Goal: Task Accomplishment & Management: Manage account settings

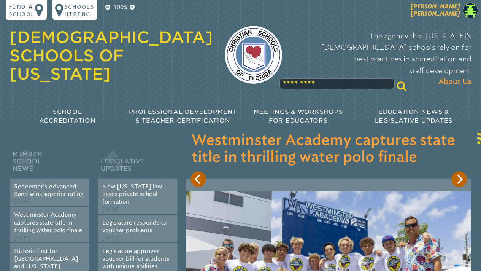
click at [471, 11] on img at bounding box center [470, 10] width 15 height 15
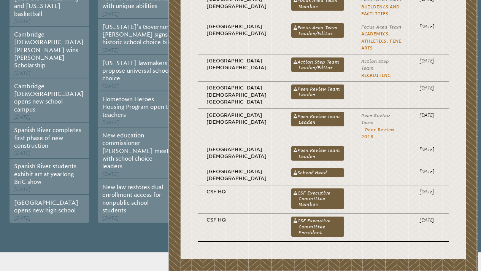
scroll to position [262, 0]
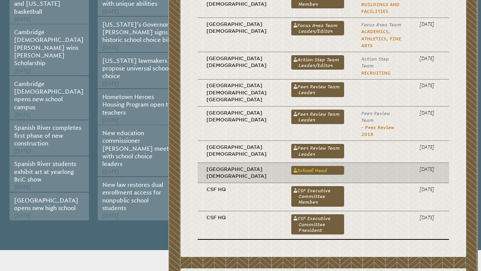
click at [295, 166] on link "School Head" at bounding box center [317, 170] width 53 height 9
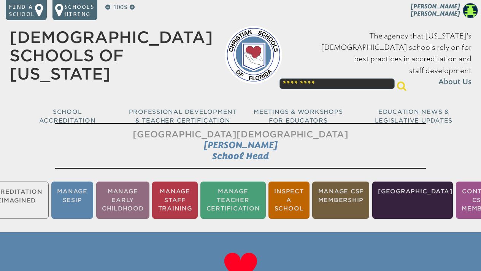
scroll to position [5, 0]
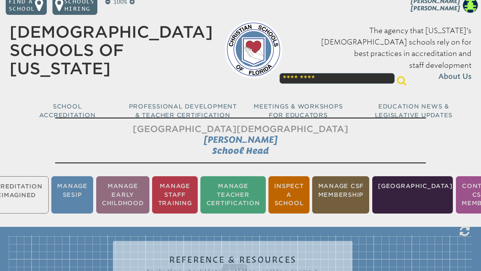
click at [40, 194] on ul "Accreditation Reimagined Manage SESIP Manage Early Childhood Manage Staff Train…" at bounding box center [240, 195] width 481 height 40
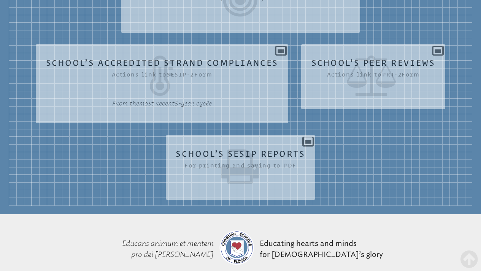
scroll to position [565, 0]
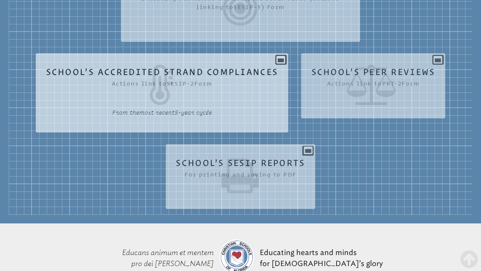
click at [175, 99] on icon at bounding box center [162, 85] width 232 height 40
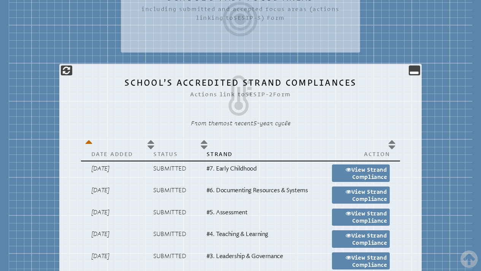
scroll to position [521, 0]
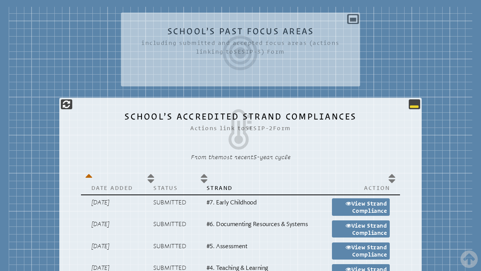
click at [414, 109] on icon at bounding box center [414, 104] width 9 height 9
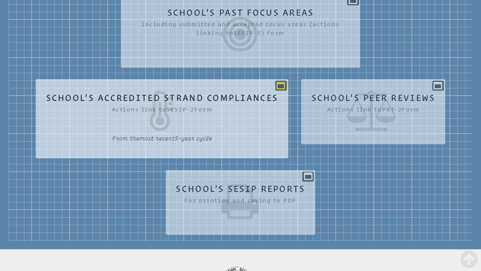
scroll to position [540, 0]
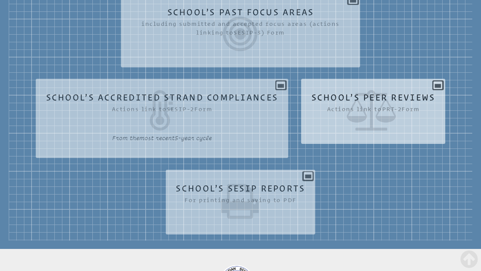
click at [349, 119] on icon at bounding box center [373, 110] width 124 height 40
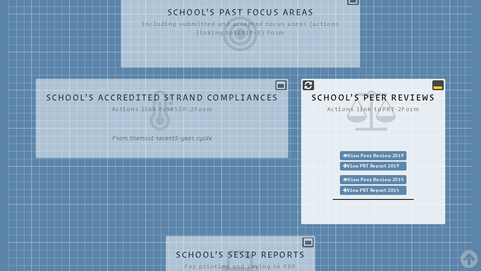
click at [441, 90] on icon at bounding box center [437, 85] width 9 height 9
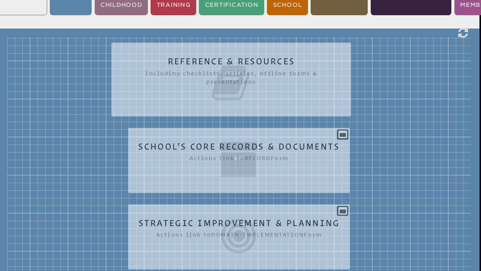
scroll to position [211, 2]
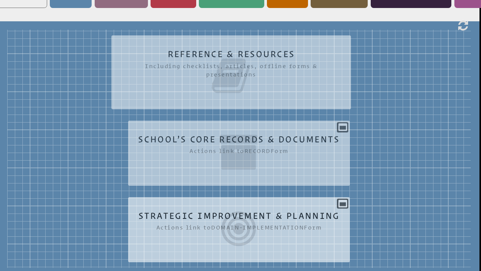
click at [247, 233] on icon at bounding box center [239, 228] width 202 height 40
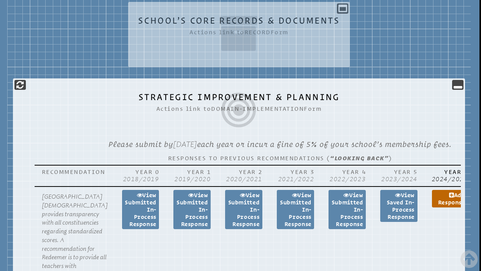
scroll to position [322, 2]
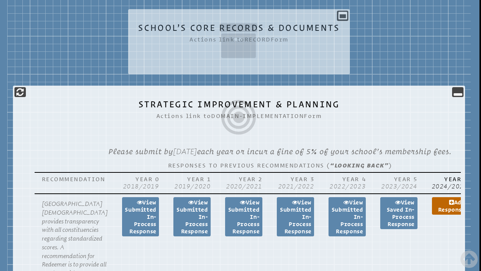
click at [241, 54] on icon at bounding box center [239, 41] width 202 height 40
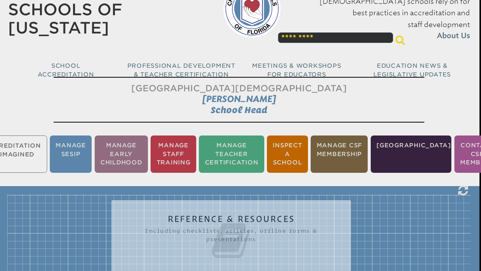
scroll to position [48, 2]
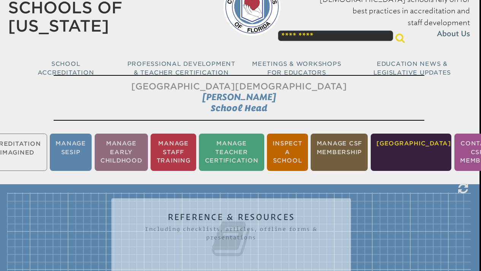
click at [405, 149] on li "[GEOGRAPHIC_DATA]" at bounding box center [411, 152] width 81 height 38
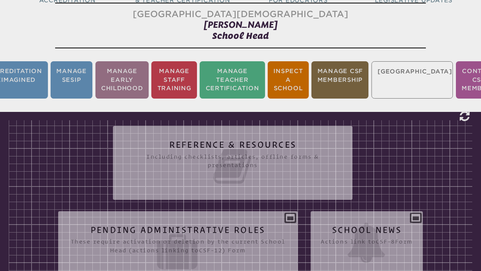
scroll to position [121, 0]
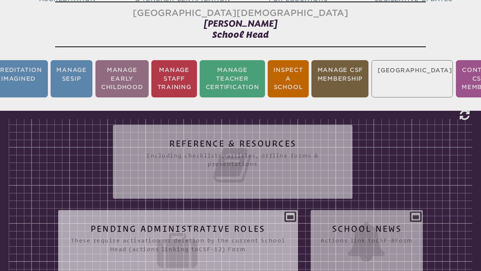
click at [221, 240] on icon at bounding box center [177, 250] width 219 height 40
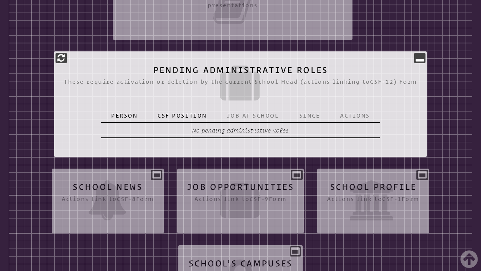
scroll to position [279, 0]
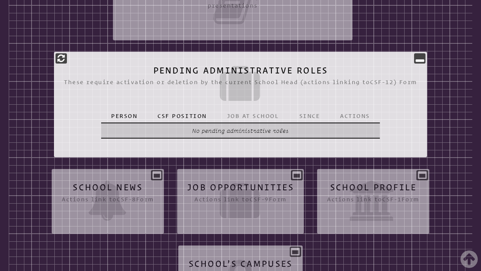
click at [213, 134] on p "No pending administrative roles" at bounding box center [240, 130] width 259 height 9
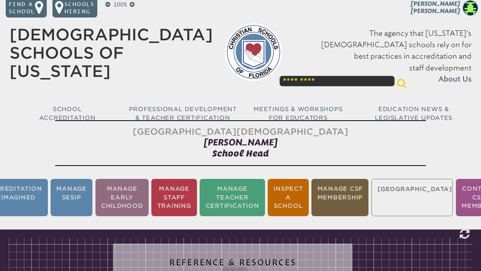
scroll to position [0, 0]
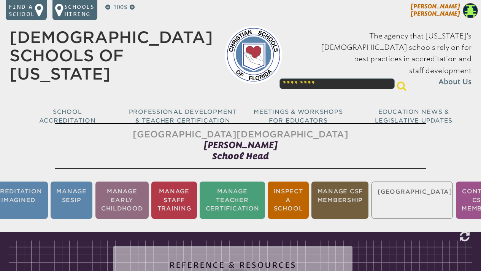
click at [471, 12] on img at bounding box center [470, 10] width 15 height 15
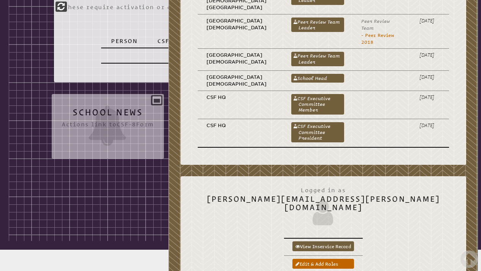
scroll to position [440, 0]
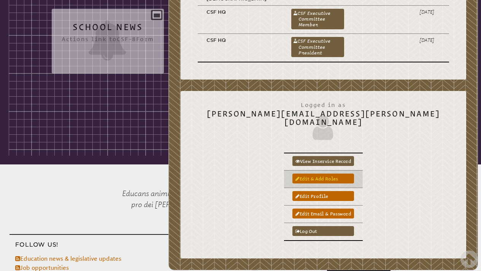
click at [354, 173] on link "Edit & add roles" at bounding box center [323, 178] width 62 height 10
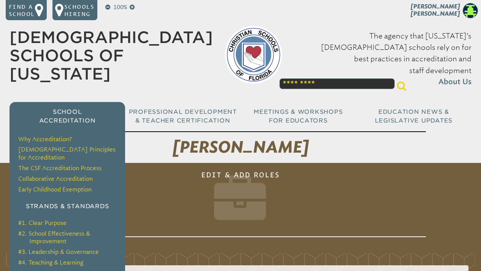
click at [65, 108] on span "School Accreditation" at bounding box center [67, 116] width 57 height 16
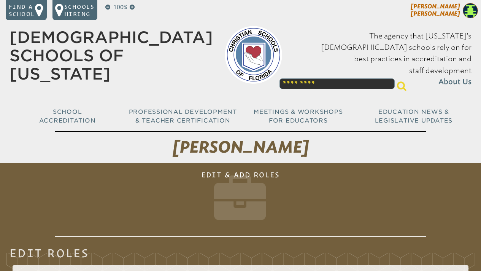
click at [471, 11] on img at bounding box center [470, 10] width 15 height 15
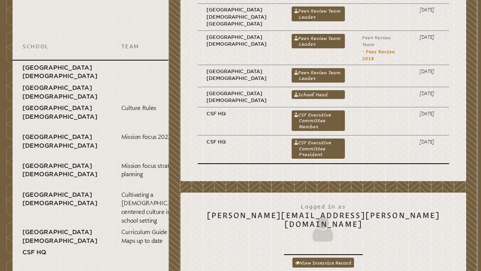
scroll to position [283, 0]
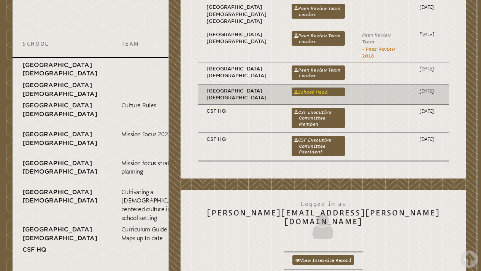
click at [300, 87] on link "School Head" at bounding box center [318, 91] width 53 height 9
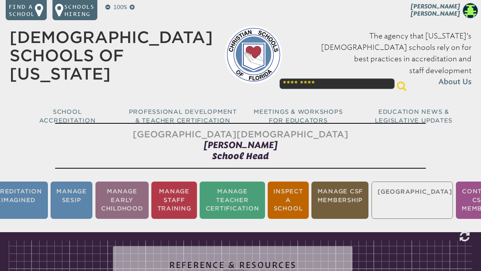
click at [413, 195] on ul "Accreditation Reimagined Manage SESIP Manage Early Childhood Manage Staff Train…" at bounding box center [240, 200] width 481 height 40
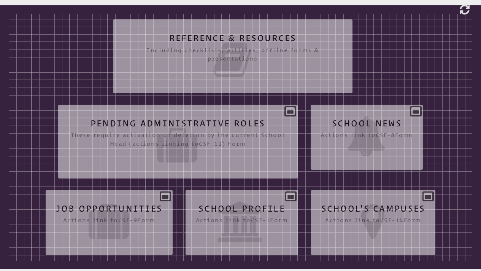
scroll to position [234, 0]
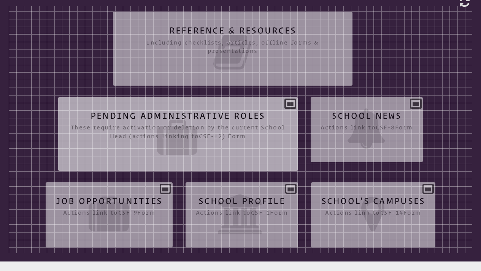
click at [163, 125] on icon at bounding box center [177, 137] width 219 height 40
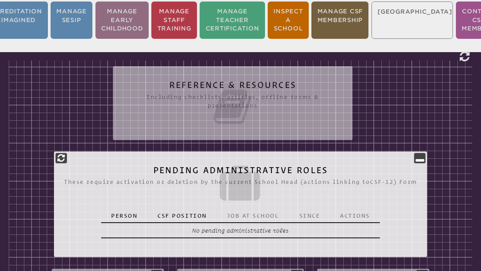
scroll to position [172, 0]
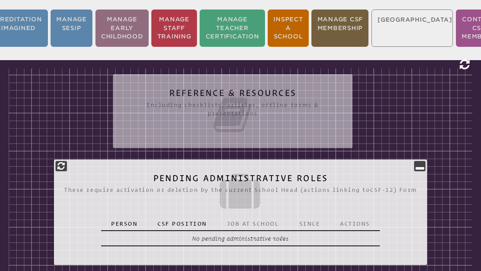
click at [464, 70] on icon at bounding box center [465, 64] width 10 height 11
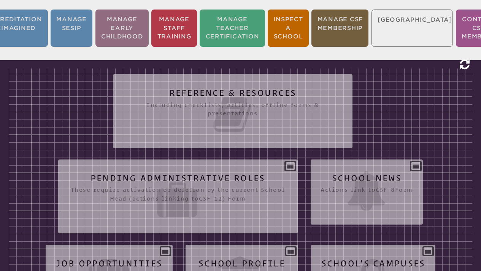
click at [463, 69] on icon at bounding box center [465, 64] width 10 height 11
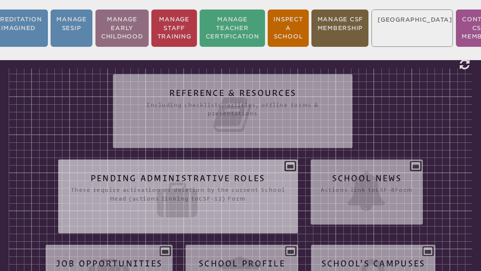
click at [249, 187] on icon at bounding box center [177, 199] width 219 height 40
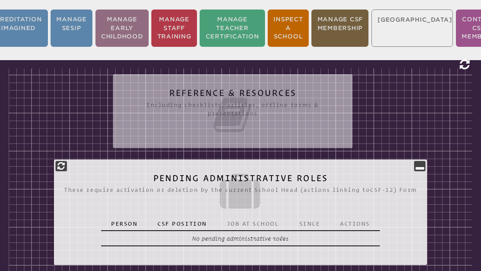
click at [462, 66] on icon at bounding box center [465, 64] width 10 height 11
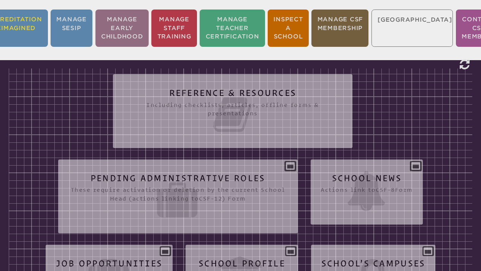
click at [29, 25] on li "Accreditation Reimagined" at bounding box center [13, 29] width 68 height 38
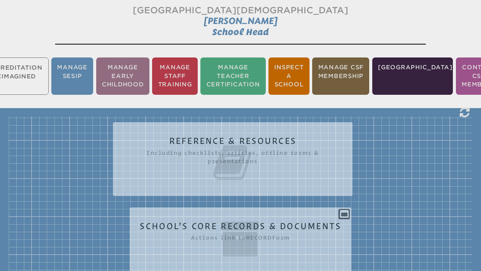
scroll to position [121, 0]
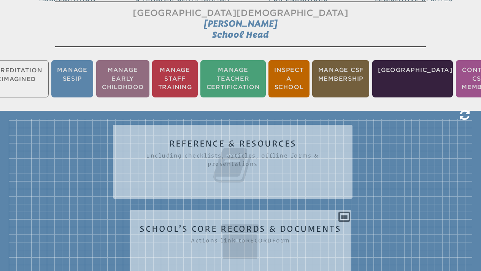
click at [465, 117] on icon at bounding box center [465, 114] width 10 height 11
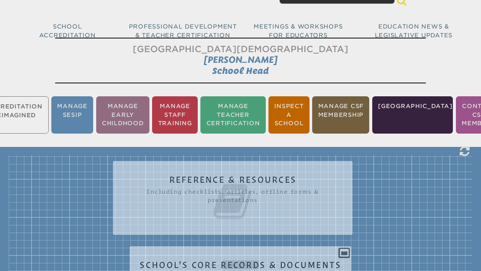
scroll to position [4, 0]
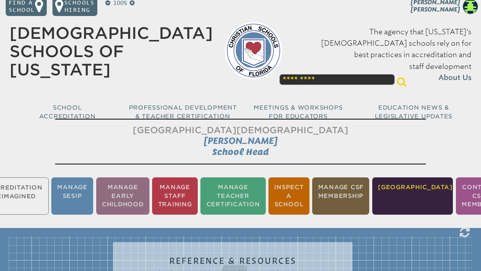
click at [415, 191] on li "[GEOGRAPHIC_DATA]" at bounding box center [412, 196] width 81 height 38
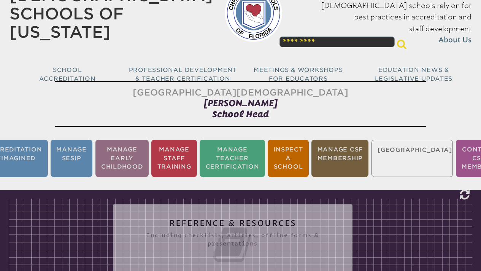
scroll to position [121, 0]
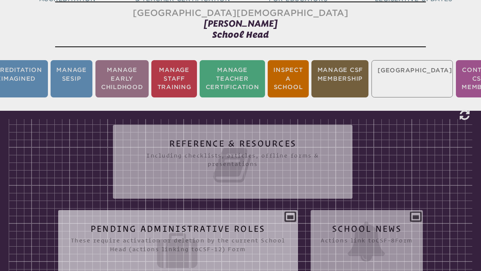
click at [211, 236] on icon at bounding box center [177, 250] width 219 height 40
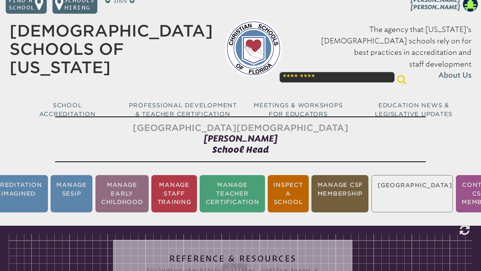
scroll to position [0, 0]
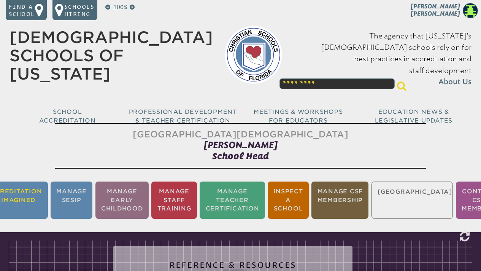
click at [30, 197] on li "Accreditation Reimagined" at bounding box center [13, 200] width 68 height 38
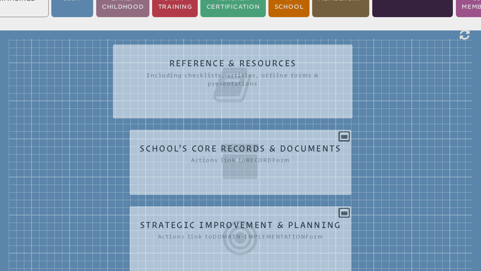
scroll to position [198, 0]
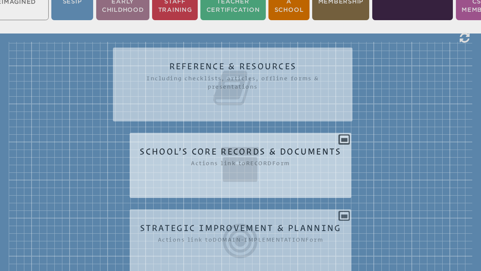
click at [246, 165] on icon at bounding box center [241, 164] width 202 height 40
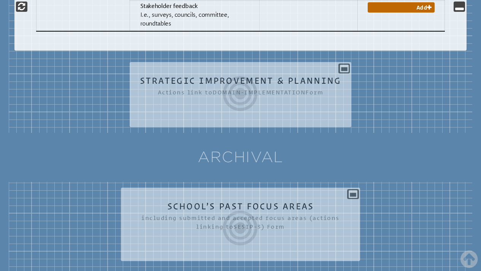
scroll to position [1330, 0]
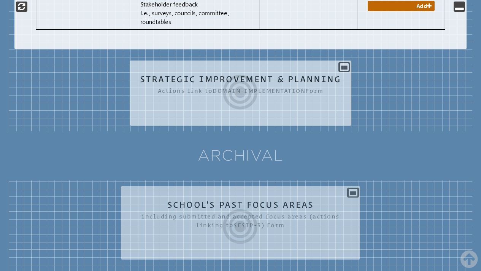
click at [238, 72] on icon at bounding box center [241, 92] width 202 height 40
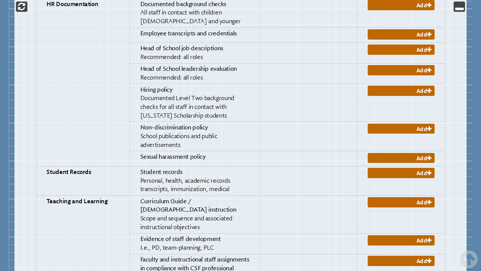
scroll to position [0, 0]
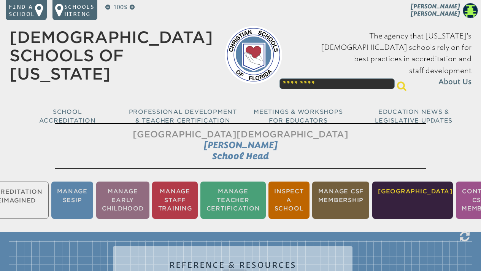
click at [410, 197] on li "[GEOGRAPHIC_DATA]" at bounding box center [412, 200] width 81 height 38
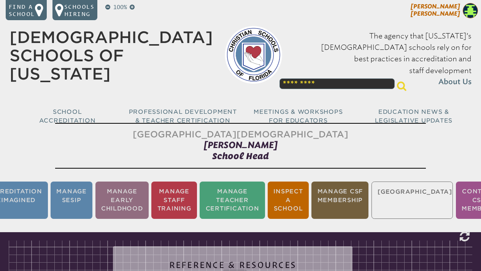
click at [470, 12] on img at bounding box center [470, 10] width 15 height 15
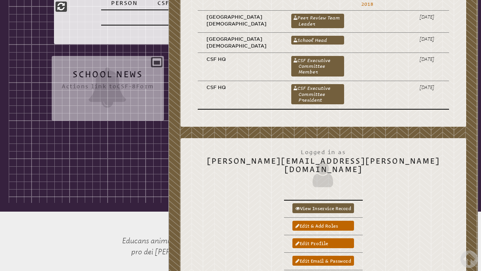
scroll to position [427, 0]
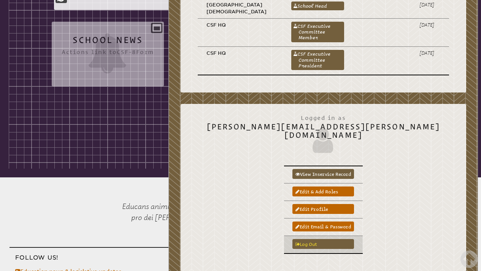
click at [354, 239] on link "Log out" at bounding box center [323, 244] width 62 height 10
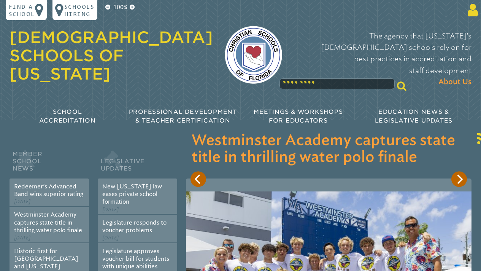
type input "**********"
click at [470, 9] on icon at bounding box center [471, 10] width 13 height 14
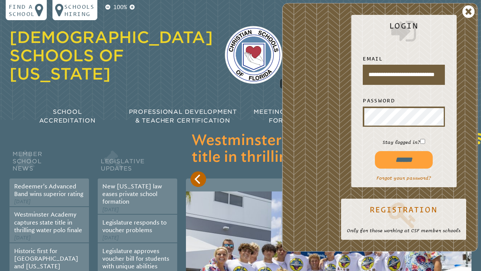
click at [398, 164] on input "******" at bounding box center [404, 159] width 58 height 17
type input "**********"
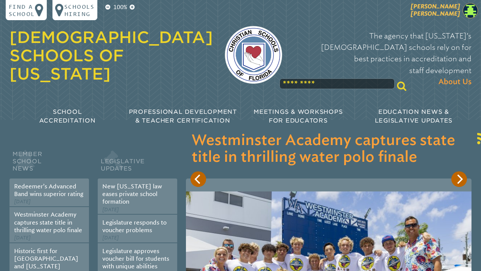
click at [468, 10] on img at bounding box center [470, 10] width 15 height 15
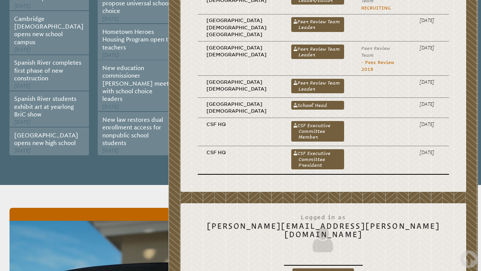
scroll to position [322, 0]
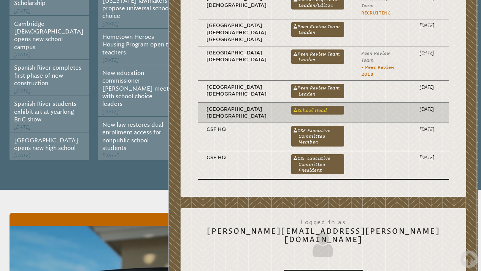
click at [300, 106] on link "School Head" at bounding box center [317, 110] width 53 height 9
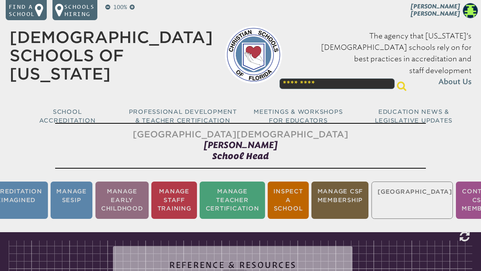
click at [416, 202] on ul "Accreditation Reimagined Manage SESIP Manage Early Childhood Manage Staff Train…" at bounding box center [240, 200] width 481 height 40
click at [410, 198] on ul "Accreditation Reimagined Manage SESIP Manage Early Childhood Manage Staff Train…" at bounding box center [240, 200] width 481 height 40
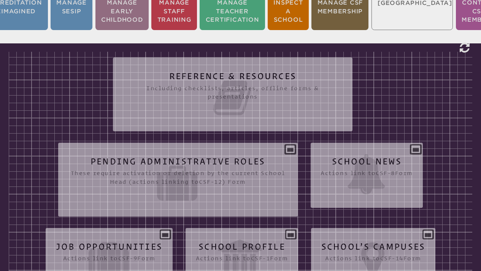
scroll to position [201, 0]
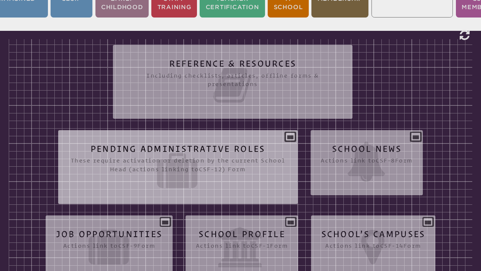
click at [232, 153] on h2 "Pending Administrative Roles These require activation or [MEDICAL_DATA] by the …" at bounding box center [177, 167] width 219 height 46
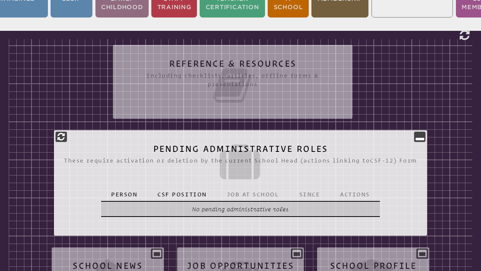
click at [287, 213] on p "No pending administrative roles" at bounding box center [240, 209] width 259 height 9
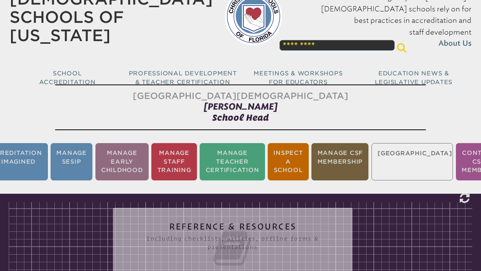
scroll to position [0, 0]
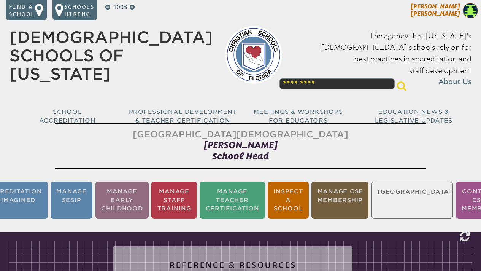
click at [467, 14] on img at bounding box center [470, 10] width 15 height 15
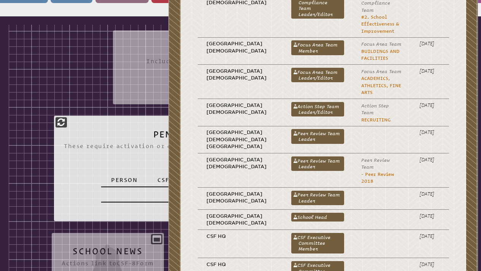
scroll to position [238, 0]
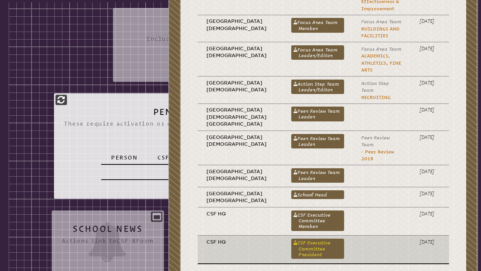
click at [293, 238] on link "CSF Executive Committee President" at bounding box center [317, 248] width 53 height 21
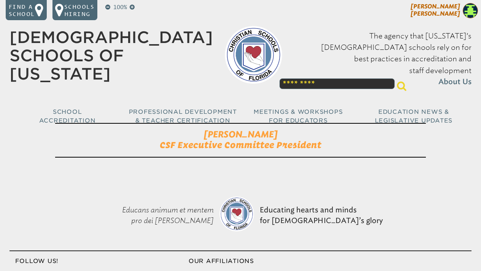
click at [473, 11] on img at bounding box center [470, 10] width 15 height 15
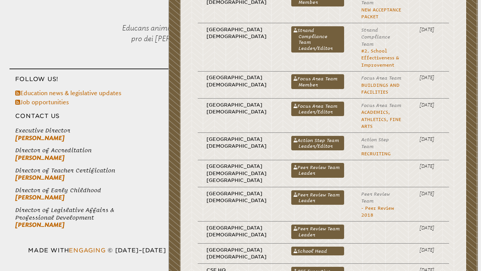
scroll to position [270, 0]
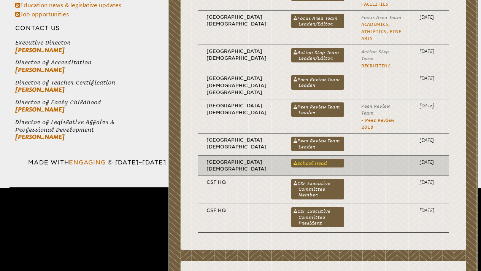
click at [300, 159] on link "School Head" at bounding box center [317, 163] width 53 height 9
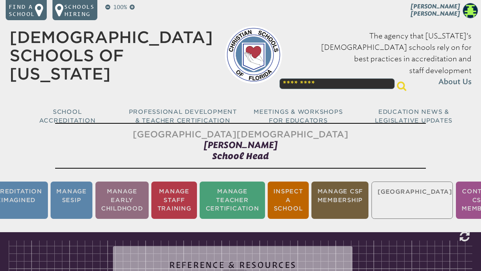
click at [409, 196] on ul "Accreditation Reimagined Manage SESIP Manage Early Childhood Manage Staff Train…" at bounding box center [240, 200] width 481 height 40
click at [25, 191] on li "Accreditation Reimagined" at bounding box center [13, 200] width 68 height 38
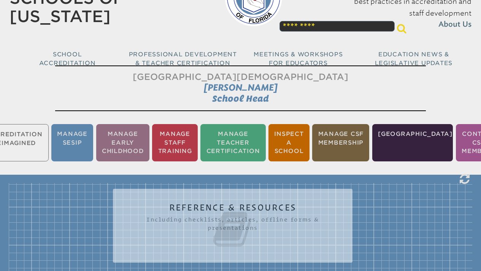
scroll to position [121, 0]
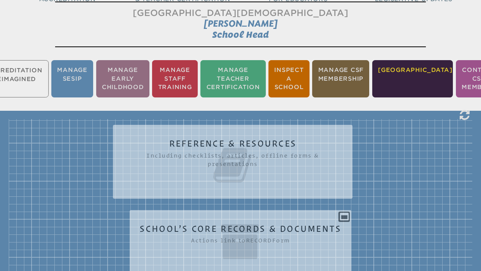
click at [411, 81] on li "[GEOGRAPHIC_DATA]" at bounding box center [412, 79] width 81 height 38
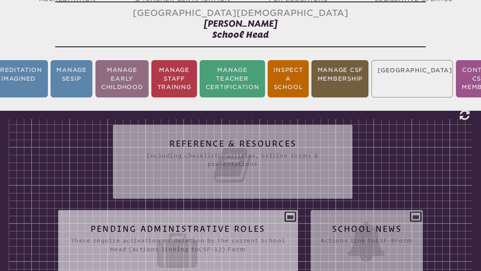
click at [236, 234] on icon at bounding box center [177, 250] width 219 height 40
